Goal: Go to known website: Access a specific website the user already knows

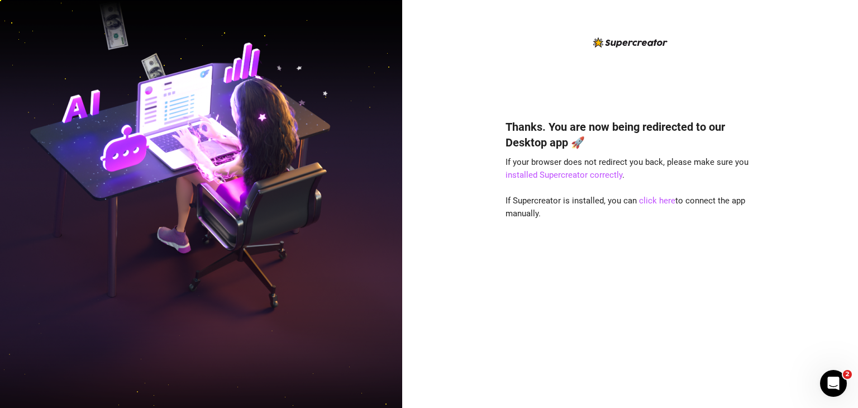
click at [489, 108] on div "Thanks. You are now being redirected to our Desktop app 🚀 If your browser does …" at bounding box center [630, 204] width 456 height 408
click at [661, 199] on link "click here" at bounding box center [657, 201] width 36 height 10
